Goal: Register for event/course

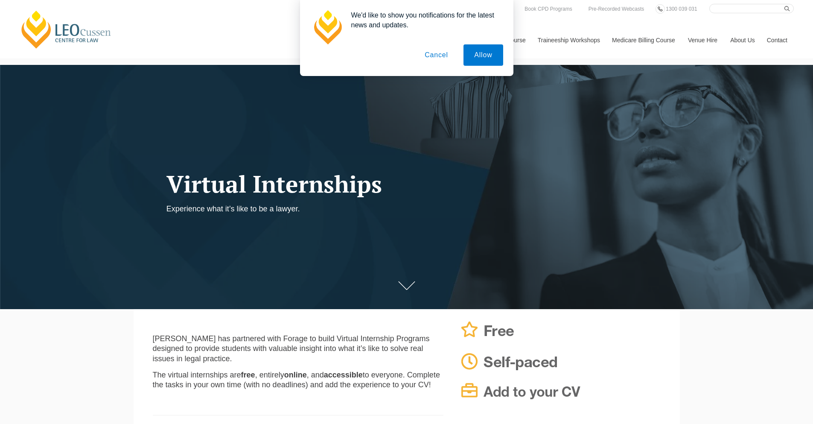
click at [439, 56] on button "Cancel" at bounding box center [436, 54] width 45 height 21
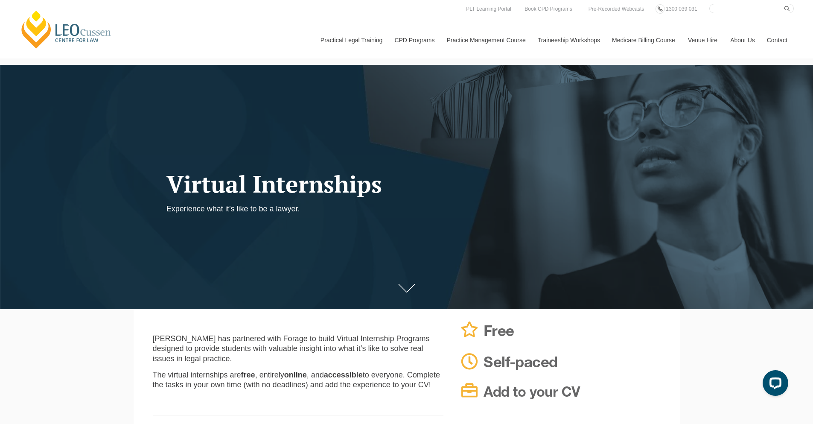
click at [415, 287] on icon at bounding box center [406, 288] width 17 height 9
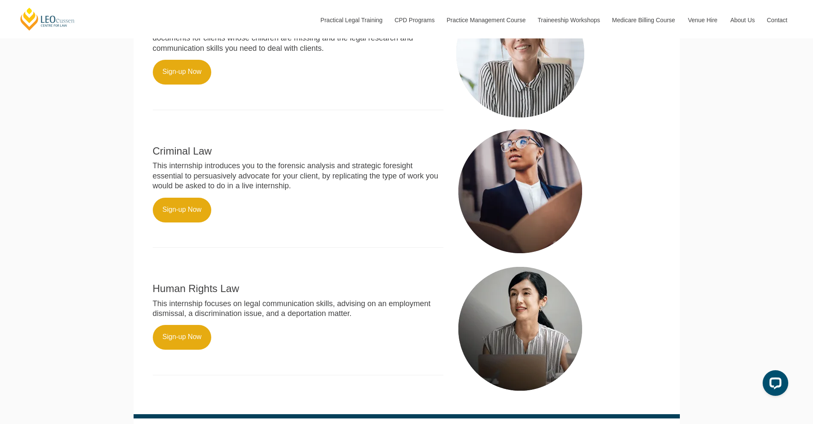
scroll to position [444, 0]
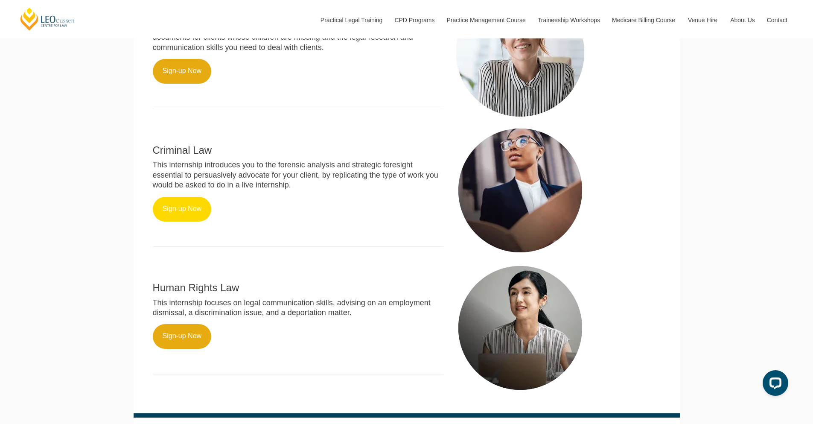
click at [200, 220] on link "Sign-up Now" at bounding box center [182, 209] width 59 height 25
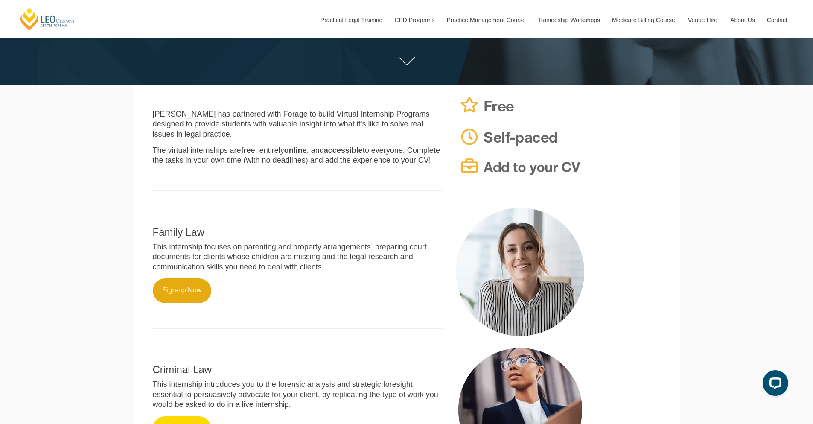
scroll to position [182, 0]
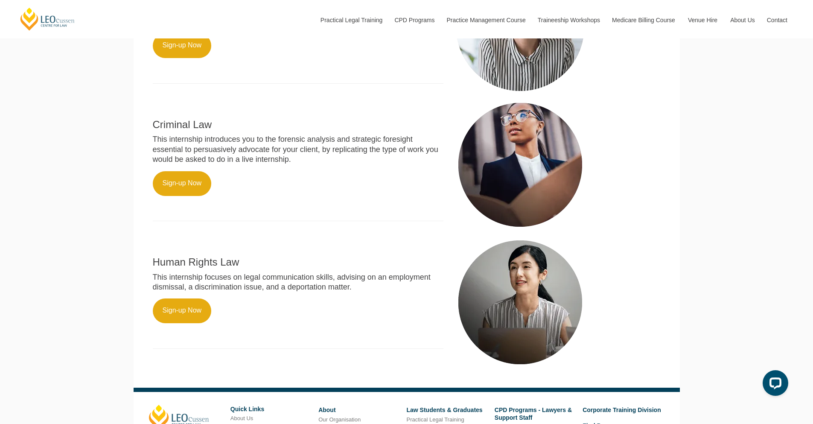
scroll to position [609, 0]
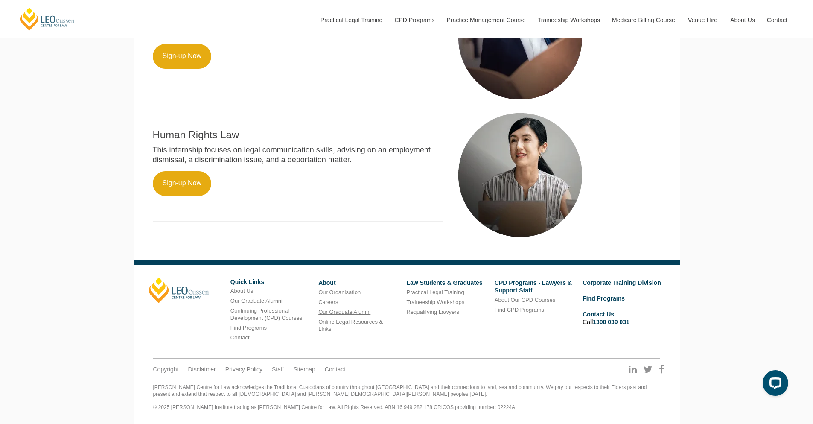
click at [334, 310] on link "Our Graduate Alumni" at bounding box center [345, 312] width 52 height 6
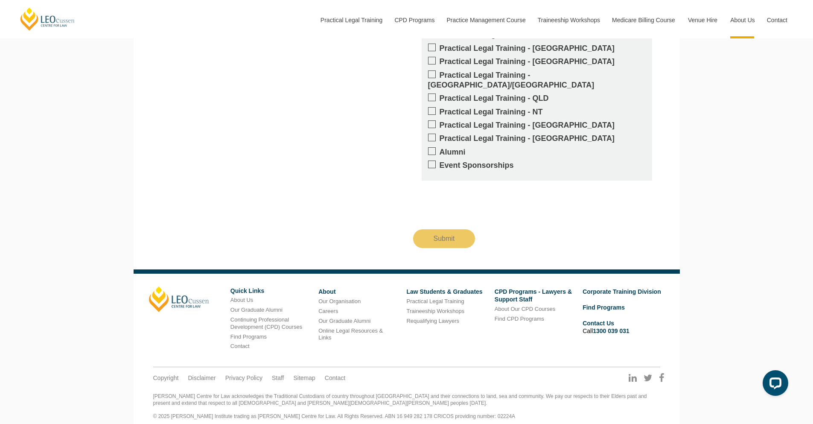
scroll to position [1684, 0]
click at [439, 288] on link "Law Students & Graduates" at bounding box center [445, 291] width 76 height 7
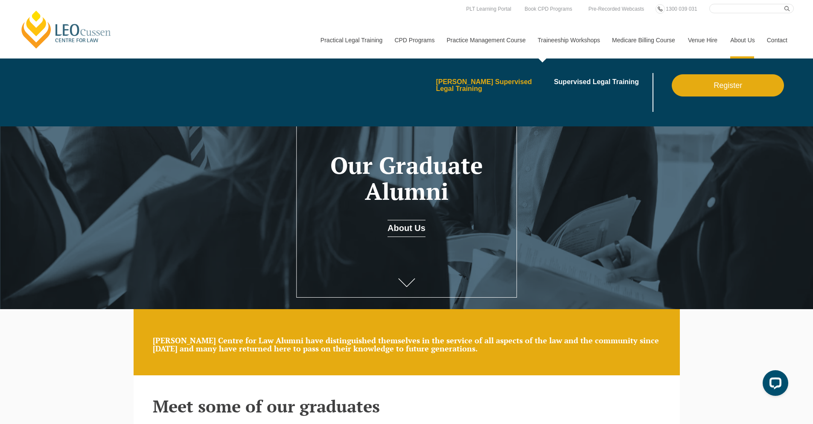
click at [500, 82] on link "[PERSON_NAME] Supervised Legal Training" at bounding box center [492, 86] width 112 height 14
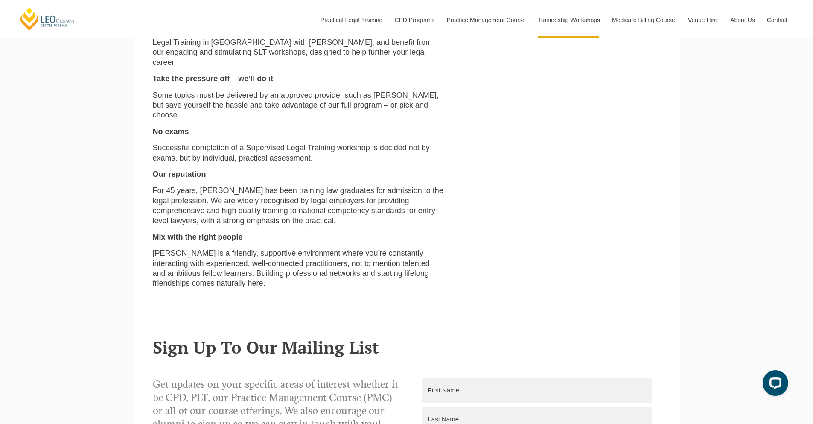
scroll to position [384, 0]
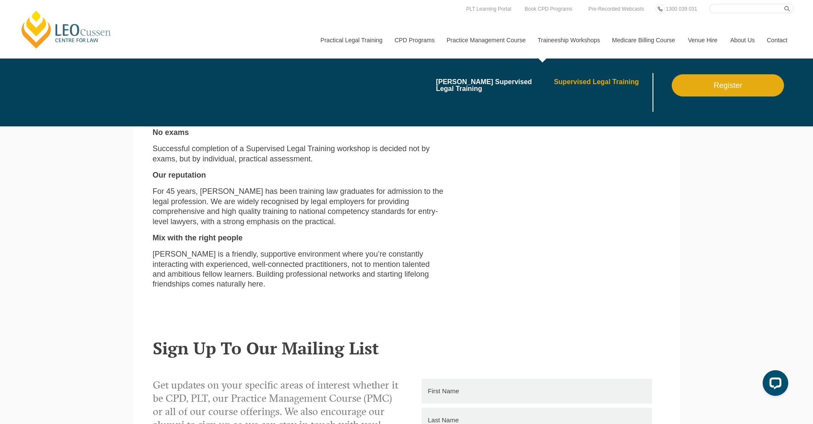
click at [580, 84] on link "Supervised Legal Training" at bounding box center [602, 82] width 97 height 7
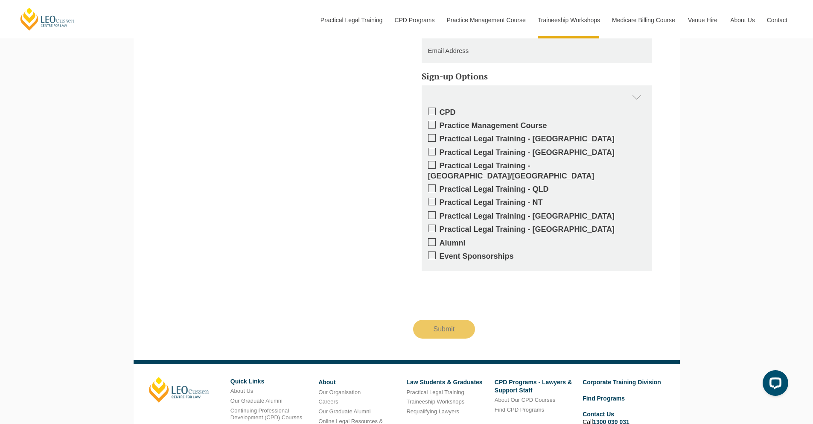
scroll to position [1268, 0]
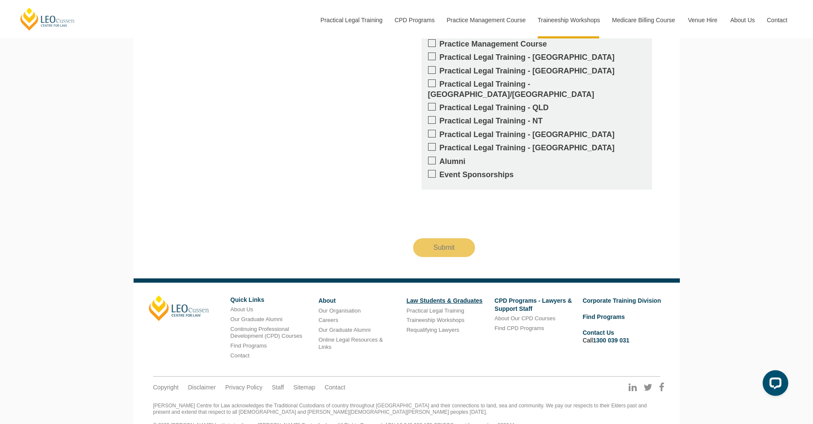
click at [451, 297] on link "Law Students & Graduates" at bounding box center [445, 300] width 76 height 7
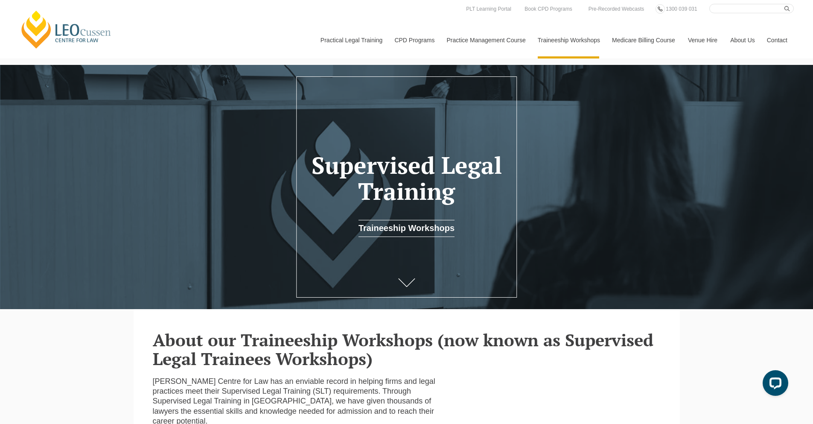
click at [436, 274] on div at bounding box center [406, 187] width 813 height 244
click at [411, 279] on link at bounding box center [407, 287] width 34 height 28
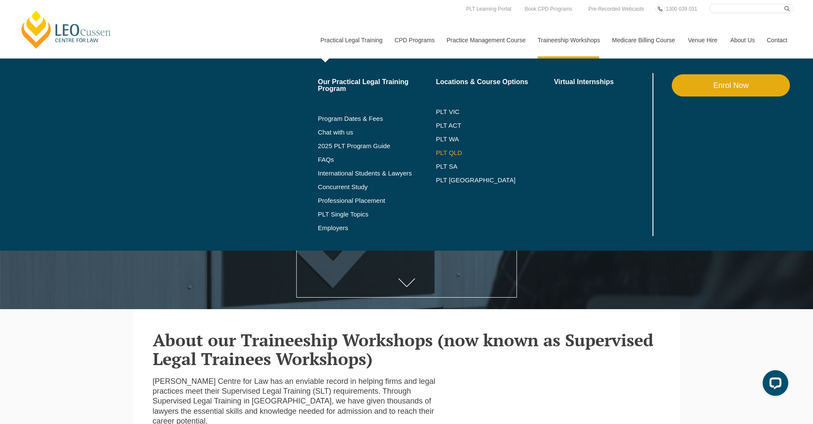
click at [444, 151] on link "PLT QLD" at bounding box center [495, 152] width 118 height 7
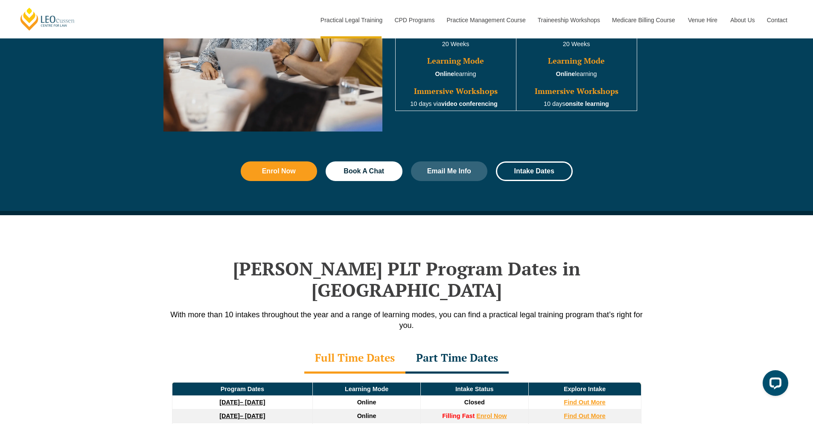
scroll to position [1153, 0]
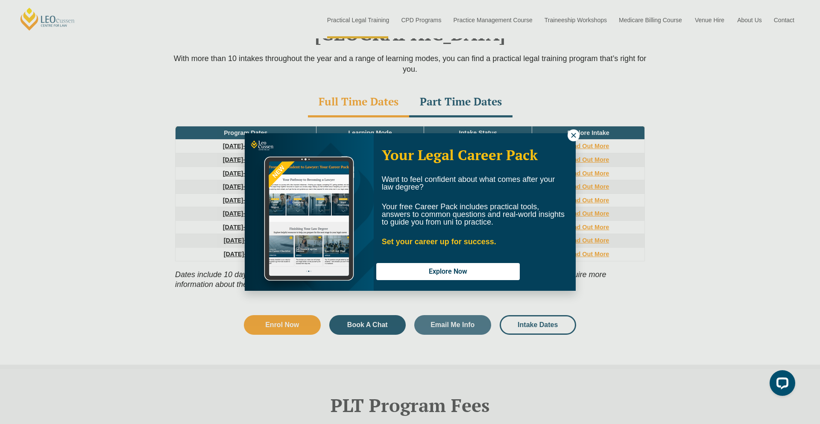
click at [575, 136] on icon at bounding box center [574, 136] width 8 height 8
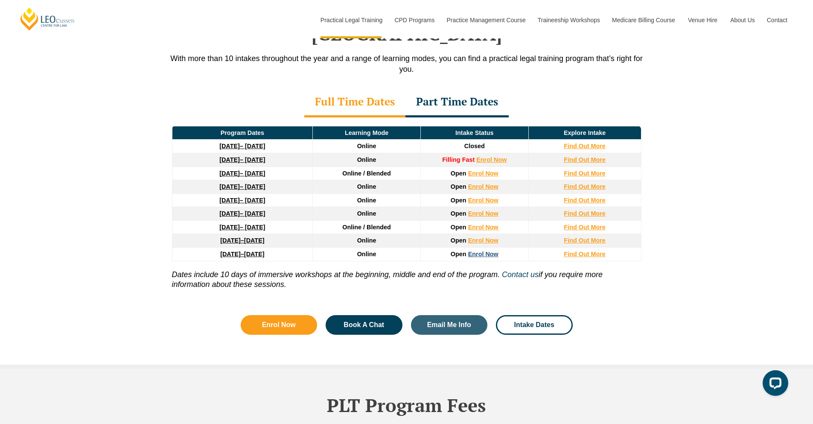
click at [492, 251] on link "Enrol Now" at bounding box center [483, 254] width 30 height 7
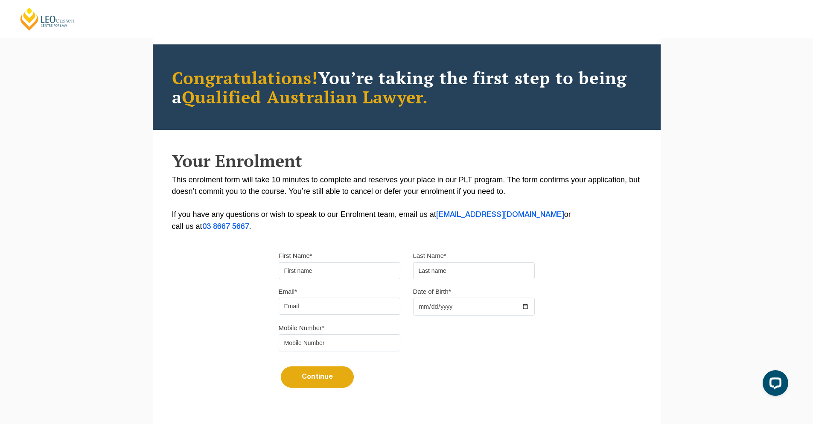
click at [302, 269] on input "First Name*" at bounding box center [340, 270] width 122 height 17
click at [612, 222] on p "This enrolment form will take 10 minutes to complete and reserves your place in…" at bounding box center [407, 203] width 470 height 59
